Goal: Communication & Community: Participate in discussion

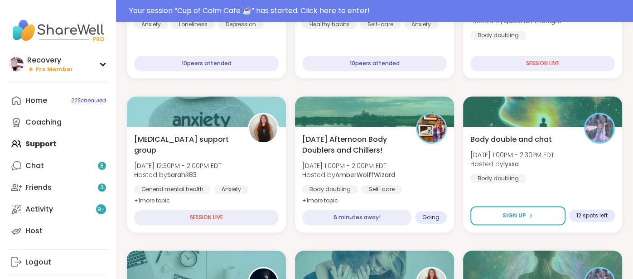
scroll to position [675, 0]
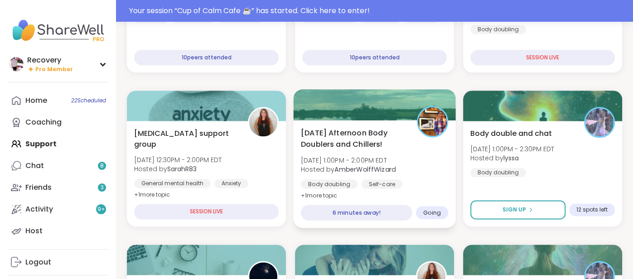
click at [355, 166] on b "AmberWolffWizard" at bounding box center [364, 168] width 61 height 9
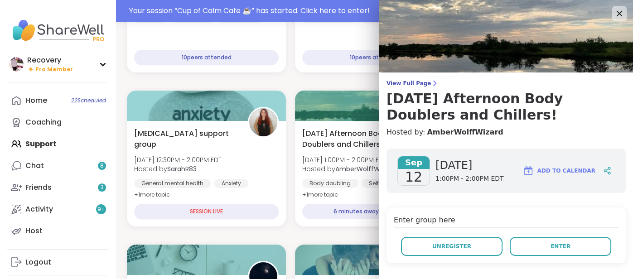
click at [612, 17] on div at bounding box center [619, 13] width 15 height 15
click at [614, 18] on icon at bounding box center [618, 13] width 11 height 11
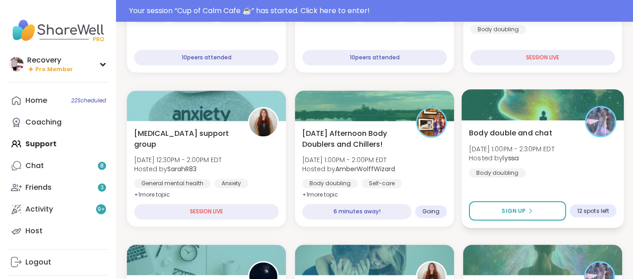
click at [521, 161] on span "Hosted by [PERSON_NAME]" at bounding box center [512, 158] width 86 height 9
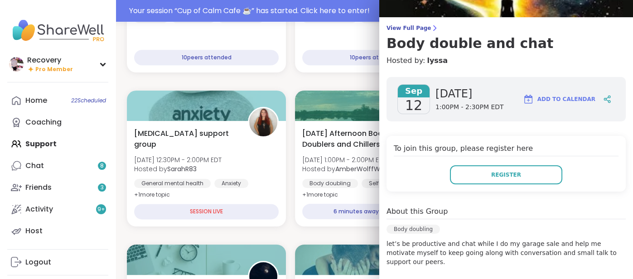
scroll to position [0, 0]
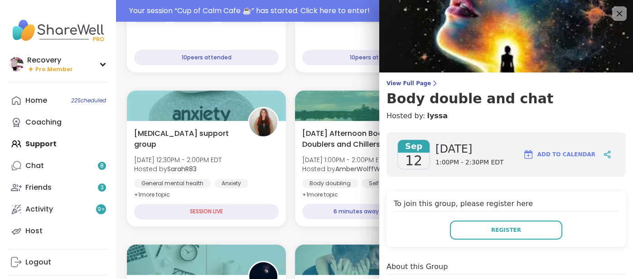
click at [621, 22] on img at bounding box center [506, 36] width 254 height 72
click at [619, 16] on icon at bounding box center [618, 13] width 11 height 11
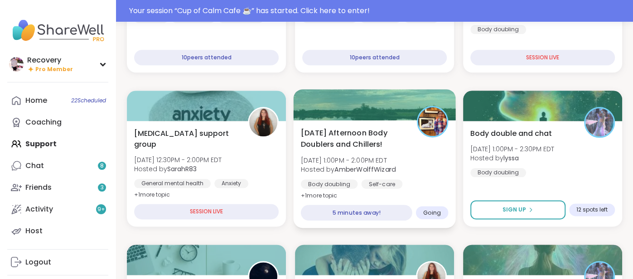
click at [416, 140] on div "[DATE] Afternoon Body Doublers and Chillers! [DATE] 1:00PM - 2:00PM EDT Hosted …" at bounding box center [374, 164] width 147 height 74
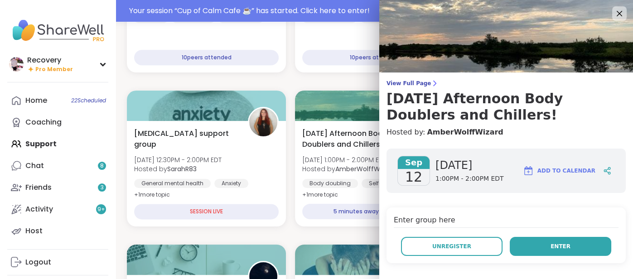
click at [521, 240] on button "Enter" at bounding box center [560, 246] width 101 height 19
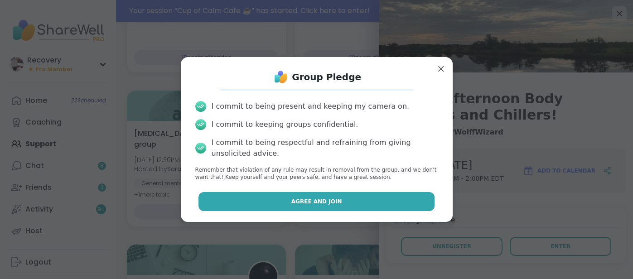
click at [418, 205] on button "Agree and Join" at bounding box center [316, 201] width 236 height 19
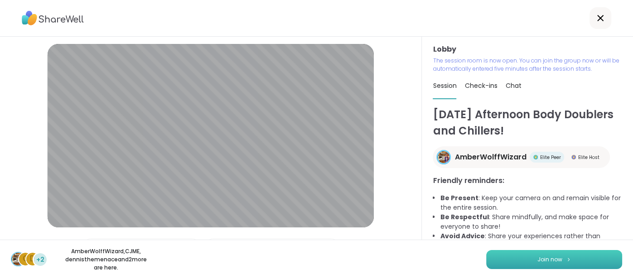
click at [561, 261] on button "Join now" at bounding box center [554, 259] width 136 height 19
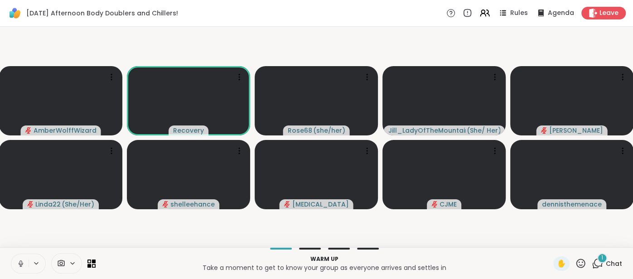
click at [29, 259] on div at bounding box center [28, 264] width 35 height 20
click at [14, 263] on button at bounding box center [19, 263] width 19 height 19
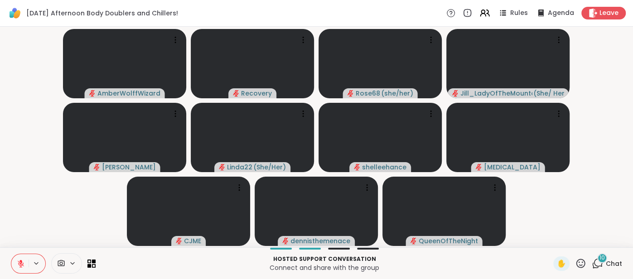
click at [610, 265] on span "Chat" at bounding box center [614, 263] width 16 height 9
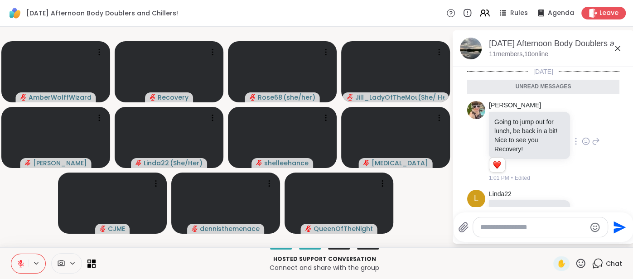
click at [583, 140] on icon at bounding box center [586, 141] width 7 height 7
click at [510, 128] on div "Select Reaction: Heart" at bounding box center [514, 127] width 8 height 8
click at [489, 225] on textarea "Type your message" at bounding box center [533, 227] width 106 height 9
type textarea "********"
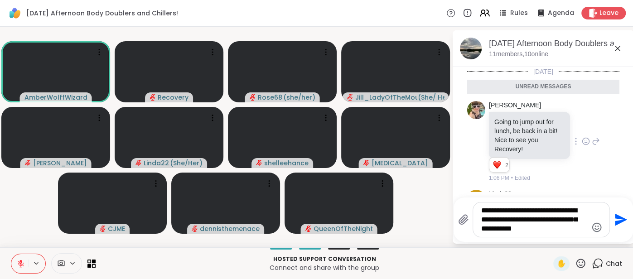
click at [592, 228] on icon "Emoji picker" at bounding box center [597, 227] width 10 height 10
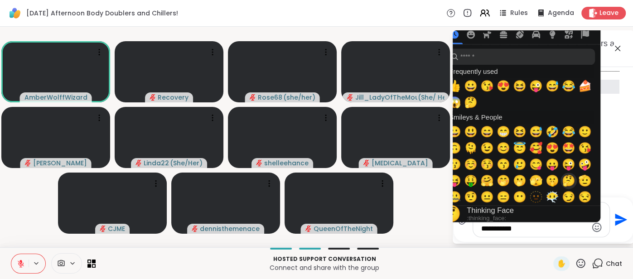
click at [564, 183] on span "🤔" at bounding box center [569, 180] width 14 height 13
type textarea "**********"
click at [556, 227] on textarea "**********" at bounding box center [534, 219] width 106 height 27
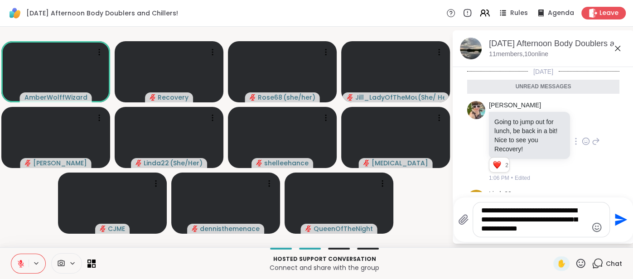
click at [618, 223] on icon "Send" at bounding box center [621, 220] width 12 height 12
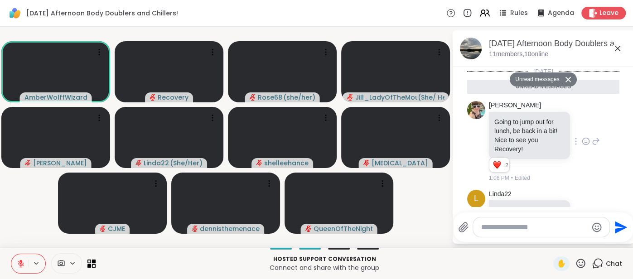
scroll to position [739, 0]
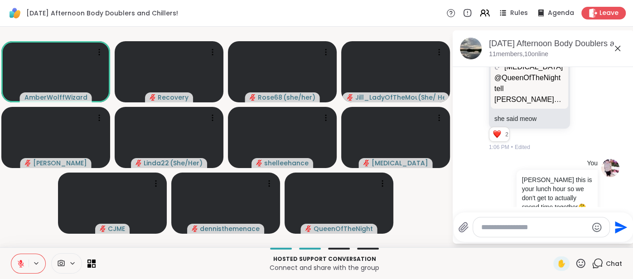
click at [19, 261] on icon at bounding box center [21, 264] width 8 height 8
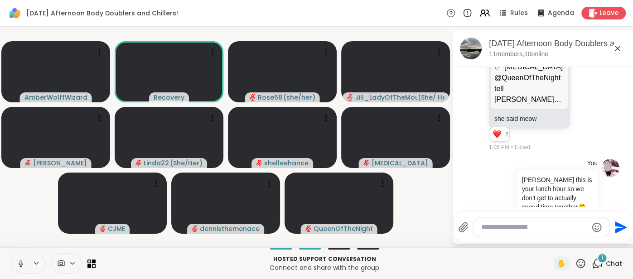
scroll to position [796, 0]
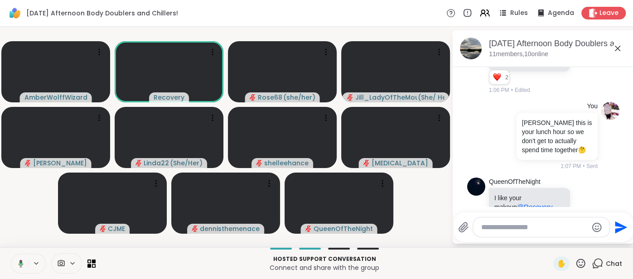
click at [17, 263] on icon at bounding box center [19, 264] width 8 height 8
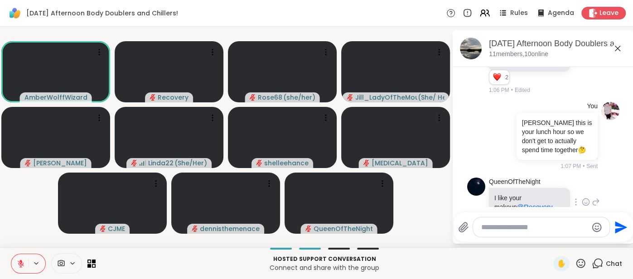
click at [583, 199] on icon at bounding box center [586, 202] width 7 height 7
click at [535, 183] on div "Select Reaction: Sad" at bounding box center [534, 187] width 8 height 8
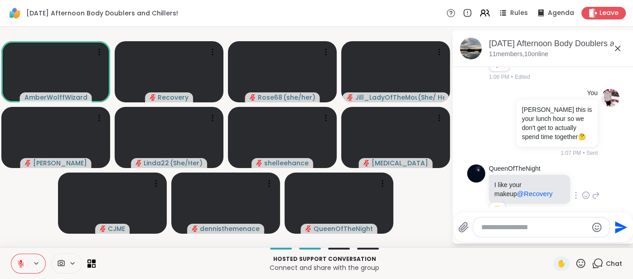
click at [582, 191] on icon at bounding box center [586, 195] width 8 height 9
click at [476, 177] on div "Select Reaction: Joy" at bounding box center [474, 181] width 8 height 8
click at [616, 51] on icon at bounding box center [617, 48] width 11 height 11
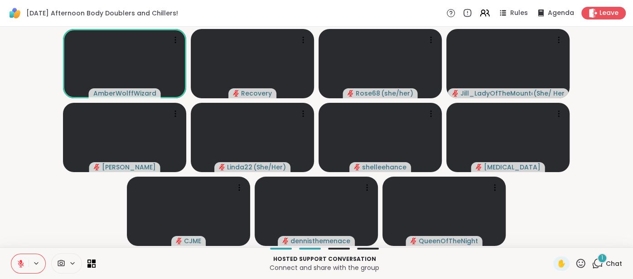
click at [614, 260] on span "Chat" at bounding box center [614, 263] width 16 height 9
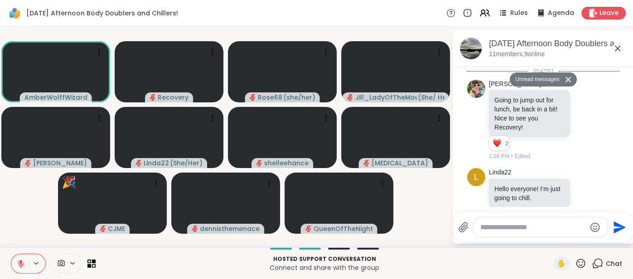
scroll to position [1063, 0]
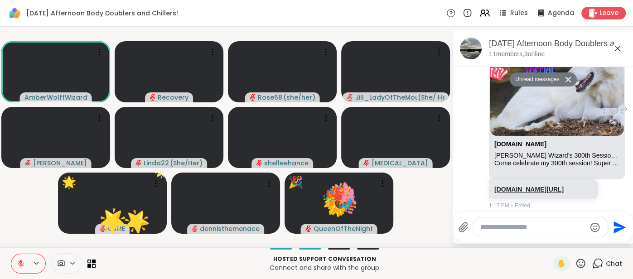
click at [559, 186] on link "[DOMAIN_NAME][URL]" at bounding box center [528, 189] width 69 height 7
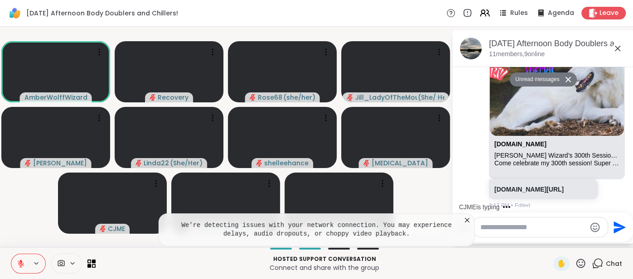
click at [21, 258] on button at bounding box center [19, 263] width 17 height 19
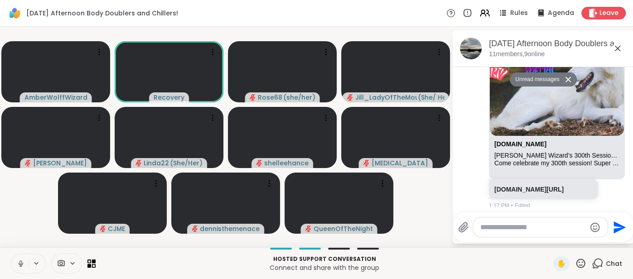
click at [15, 259] on button at bounding box center [19, 263] width 17 height 19
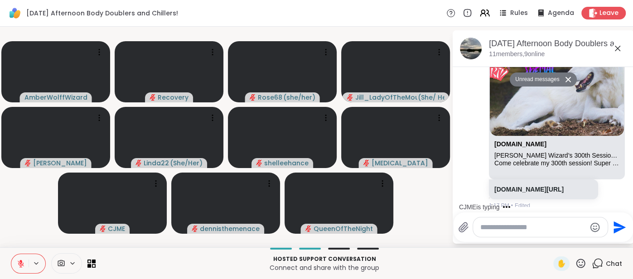
click at [18, 257] on button at bounding box center [19, 263] width 17 height 19
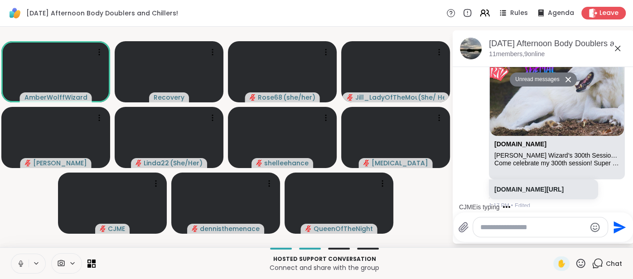
click at [15, 262] on button at bounding box center [19, 263] width 17 height 19
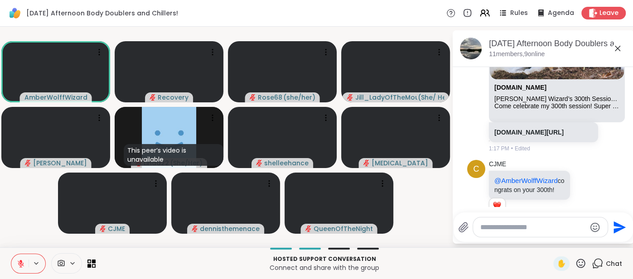
scroll to position [1111, 0]
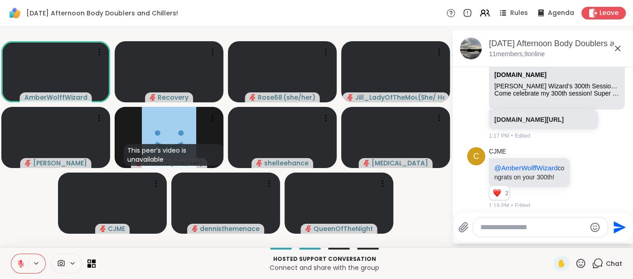
click at [19, 262] on icon at bounding box center [21, 264] width 6 height 6
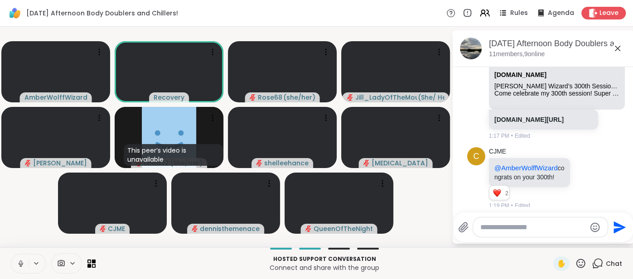
click at [15, 257] on button at bounding box center [19, 263] width 17 height 19
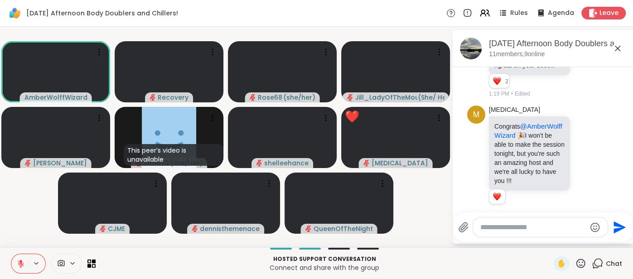
scroll to position [1236, 0]
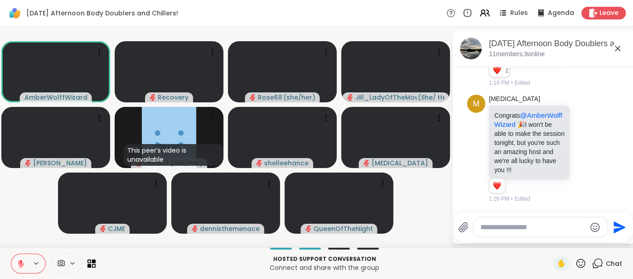
click at [23, 263] on icon at bounding box center [21, 264] width 6 height 6
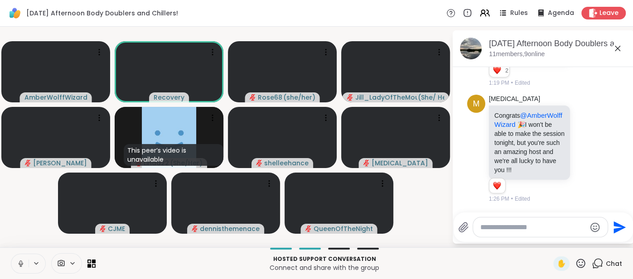
click at [16, 258] on button at bounding box center [19, 263] width 17 height 19
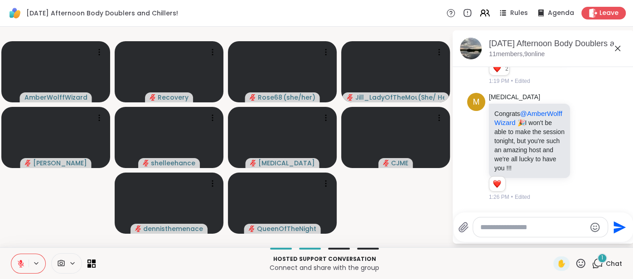
scroll to position [1329, 0]
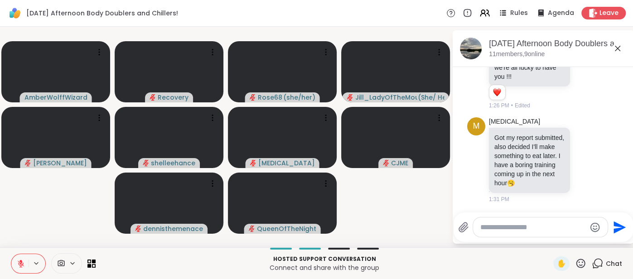
click at [503, 234] on div at bounding box center [540, 226] width 135 height 19
click at [493, 225] on textarea "Type your message" at bounding box center [533, 227] width 106 height 9
type textarea "**********"
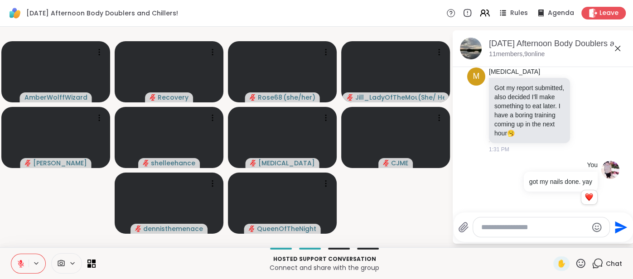
scroll to position [1390, 0]
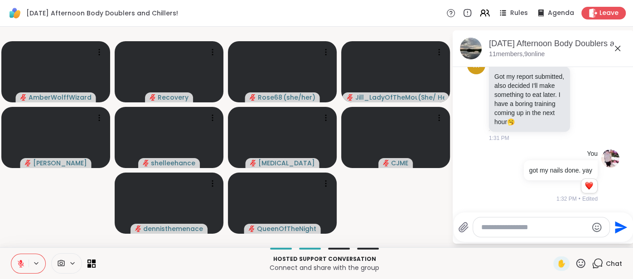
click at [511, 232] on textarea "Type your message" at bounding box center [534, 227] width 106 height 9
type textarea "**"
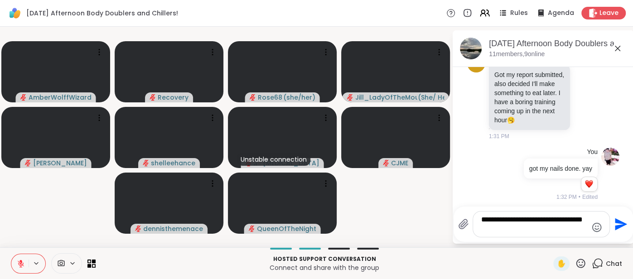
scroll to position [0, 0]
type textarea "**********"
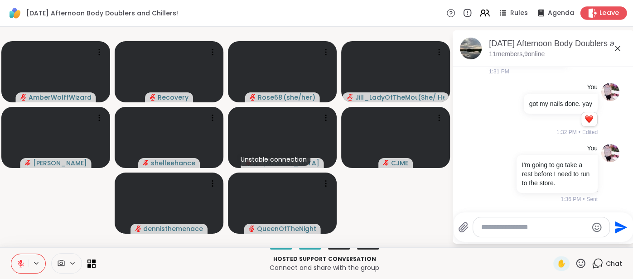
click at [603, 15] on span "Leave" at bounding box center [609, 14] width 20 height 10
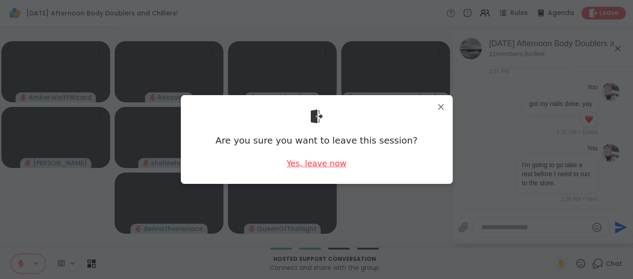
click at [338, 162] on div "Yes, leave now" at bounding box center [316, 163] width 60 height 11
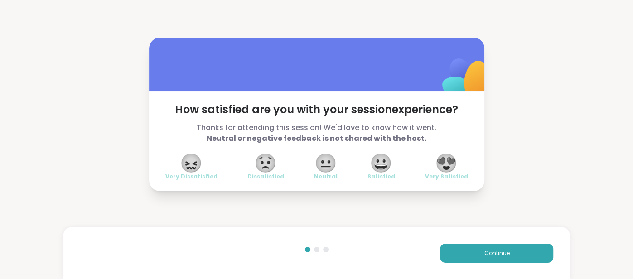
click at [441, 163] on span "😍" at bounding box center [446, 163] width 23 height 16
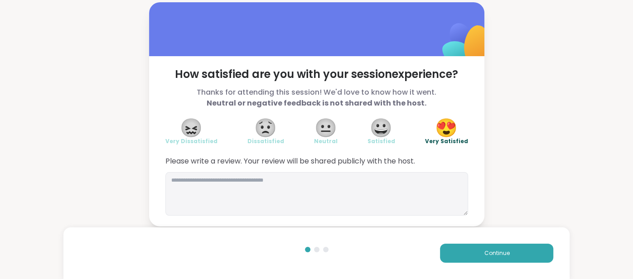
click at [387, 171] on div "Please write a review. Your review will be shared publicly with the host." at bounding box center [316, 186] width 303 height 60
click at [357, 189] on textarea at bounding box center [316, 193] width 303 height 43
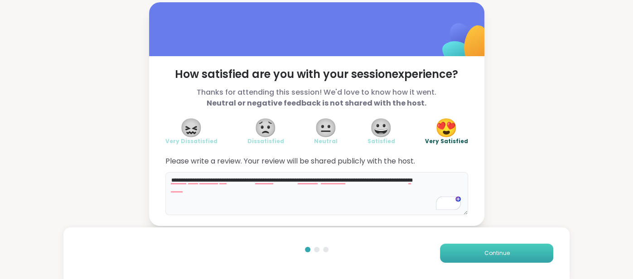
type textarea "**********"
click at [454, 258] on button "Continue" at bounding box center [496, 253] width 113 height 19
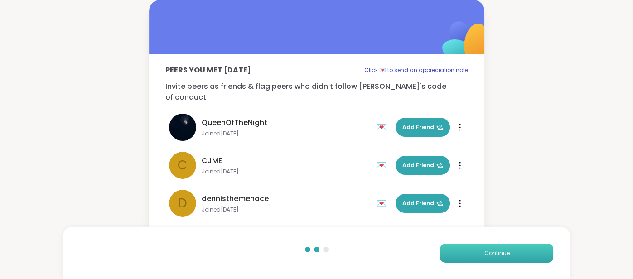
click at [454, 258] on button "Continue" at bounding box center [496, 253] width 113 height 19
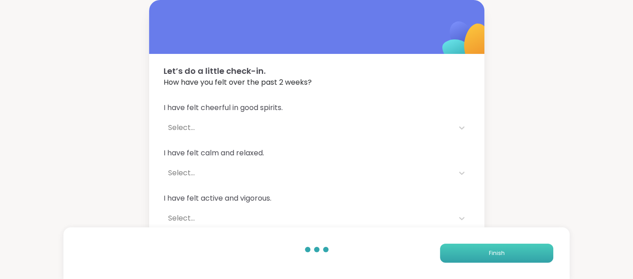
click at [454, 258] on button "Finish" at bounding box center [496, 253] width 113 height 19
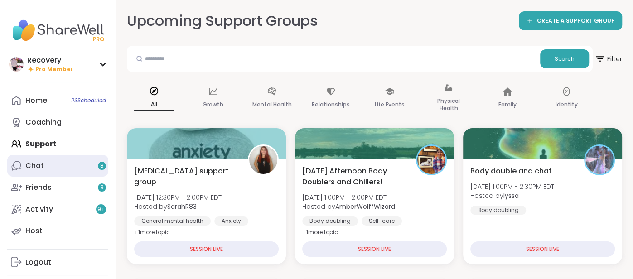
click at [89, 162] on link "Chat 8" at bounding box center [57, 166] width 101 height 22
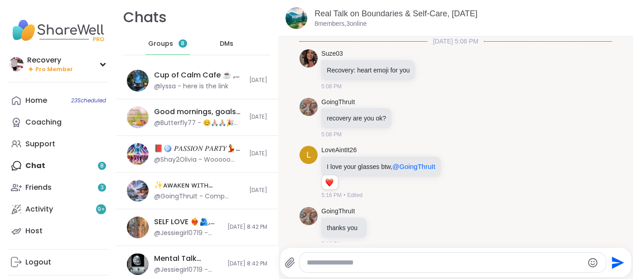
scroll to position [976, 0]
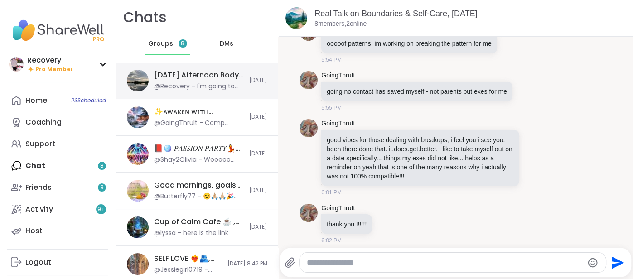
click at [177, 87] on div "@Recovery - I'm going to go take a rest before I need to run to the store." at bounding box center [199, 86] width 90 height 9
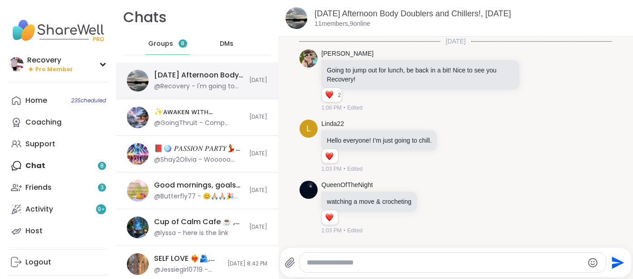
scroll to position [1127, 0]
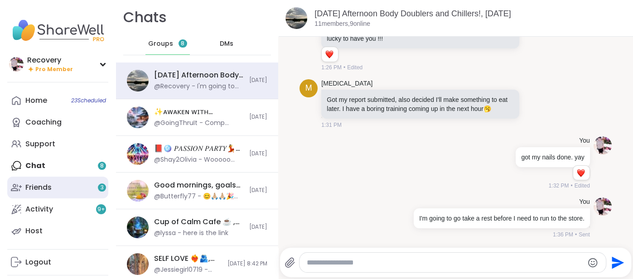
click at [98, 195] on link "Friends 3" at bounding box center [57, 188] width 101 height 22
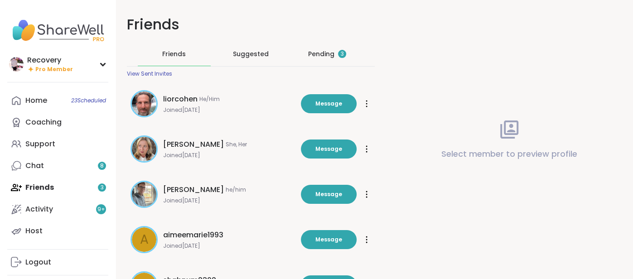
click at [332, 54] on div "Pending 3" at bounding box center [327, 53] width 38 height 9
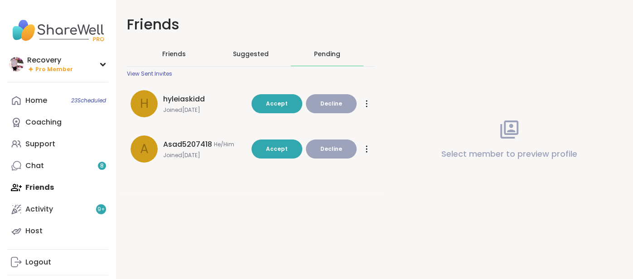
click at [177, 54] on span "Friends" at bounding box center [174, 53] width 24 height 9
